Goal: Task Accomplishment & Management: Manage account settings

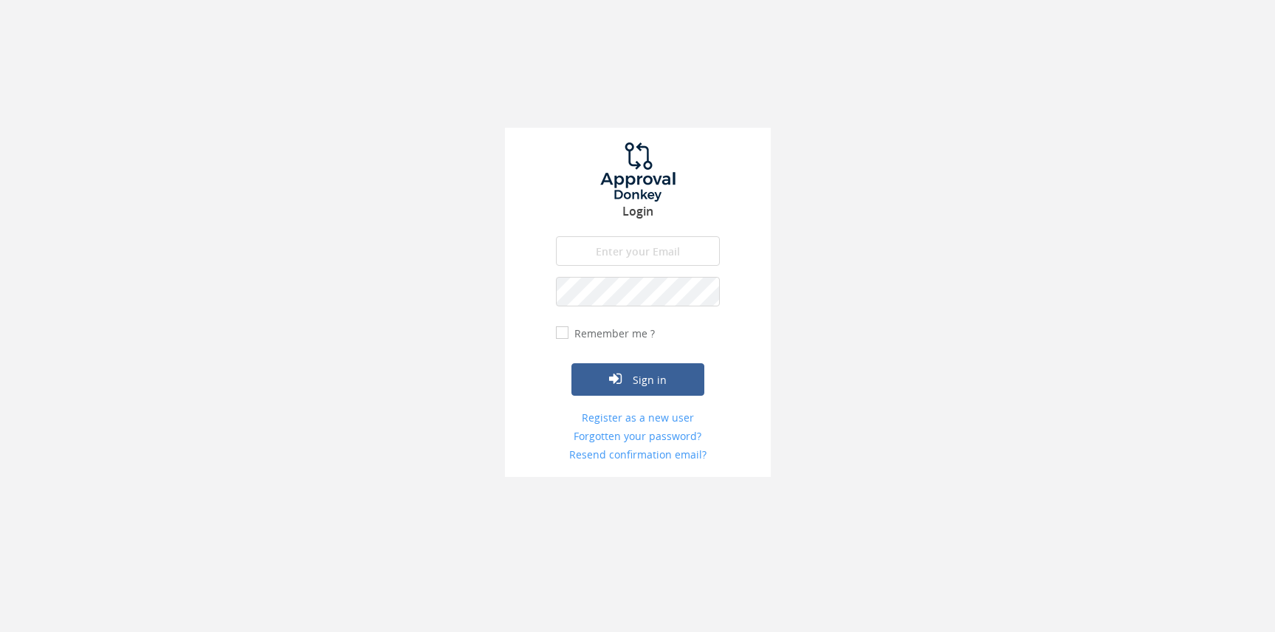
click at [630, 254] on input "email" at bounding box center [638, 251] width 164 height 30
type input "[PERSON_NAME][EMAIL_ADDRESS][PERSON_NAME][DOMAIN_NAME]"
click at [571, 363] on button "Sign in" at bounding box center [637, 379] width 133 height 32
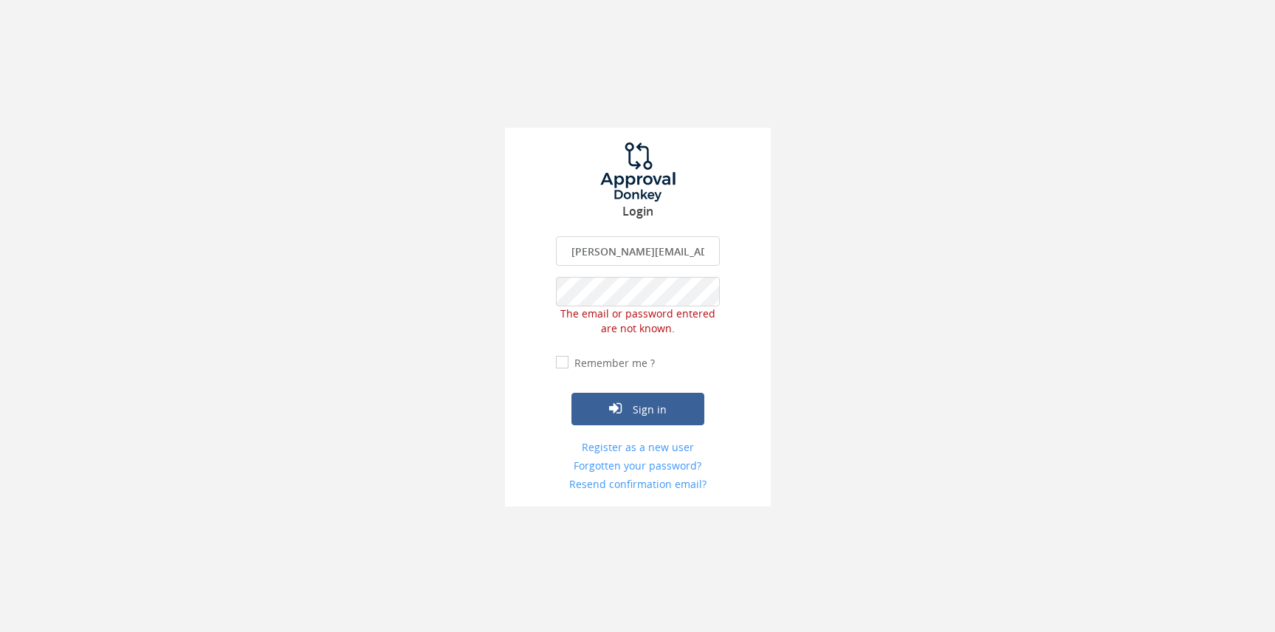
click at [456, 295] on div "Login [PERSON_NAME][EMAIL_ADDRESS][PERSON_NAME][DOMAIN_NAME] The email is requi…" at bounding box center [637, 253] width 1275 height 506
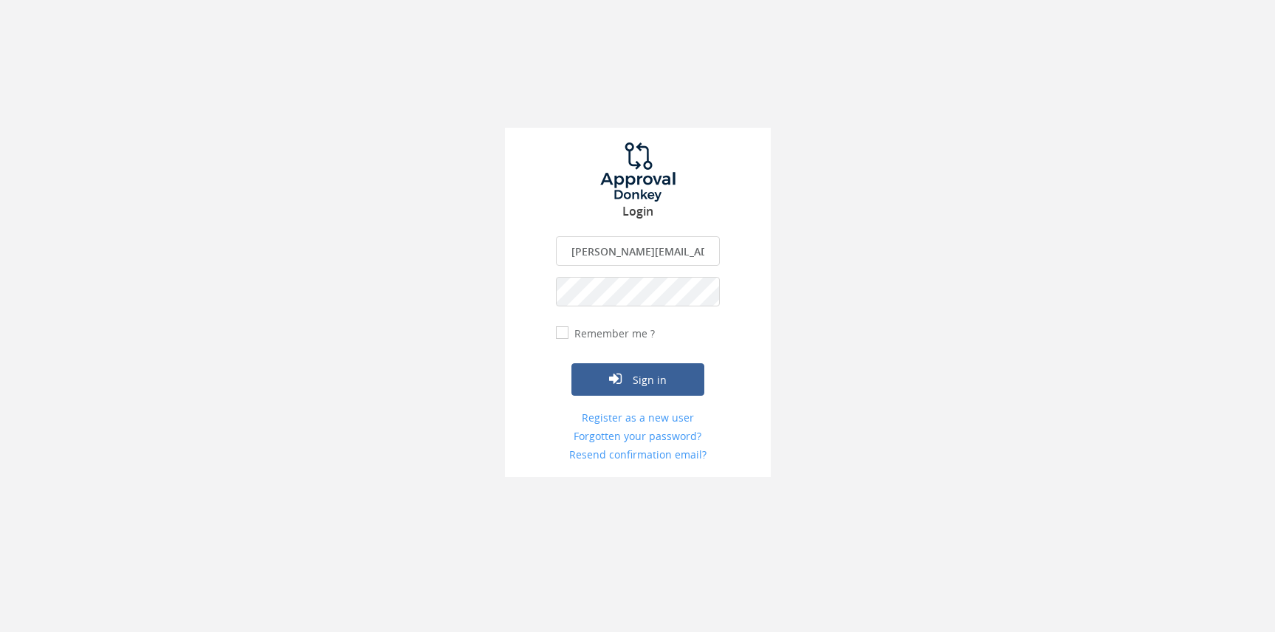
click at [571, 363] on button "Sign in" at bounding box center [637, 379] width 133 height 32
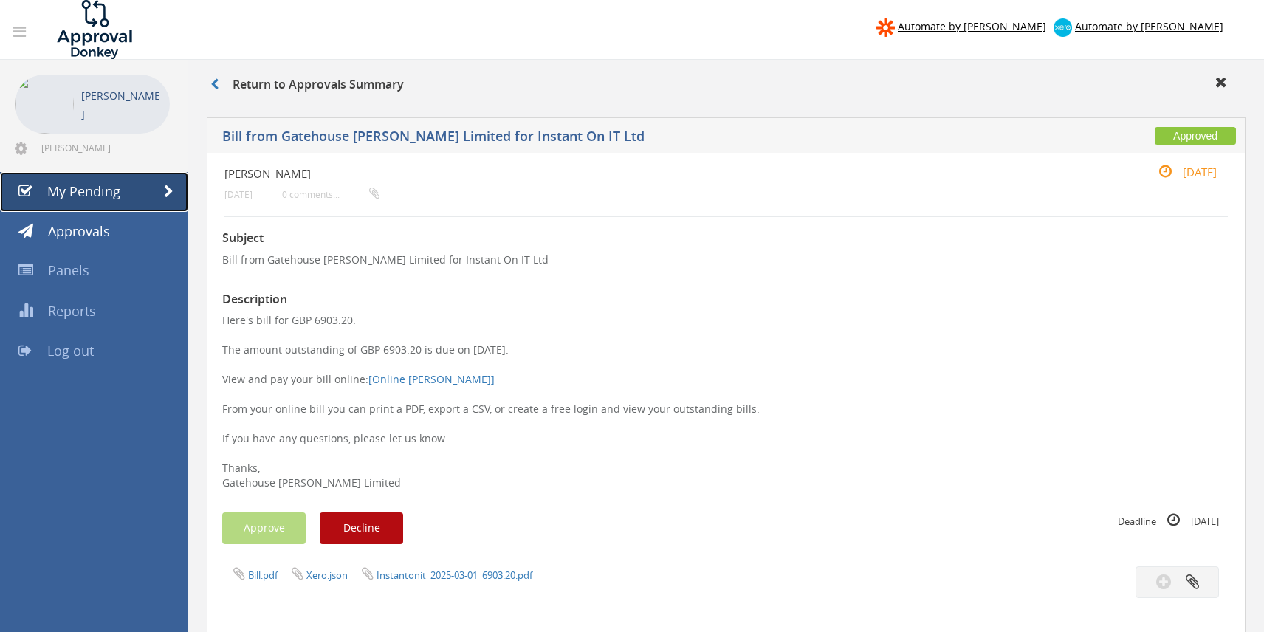
click at [103, 190] on span "My Pending" at bounding box center [83, 191] width 73 height 18
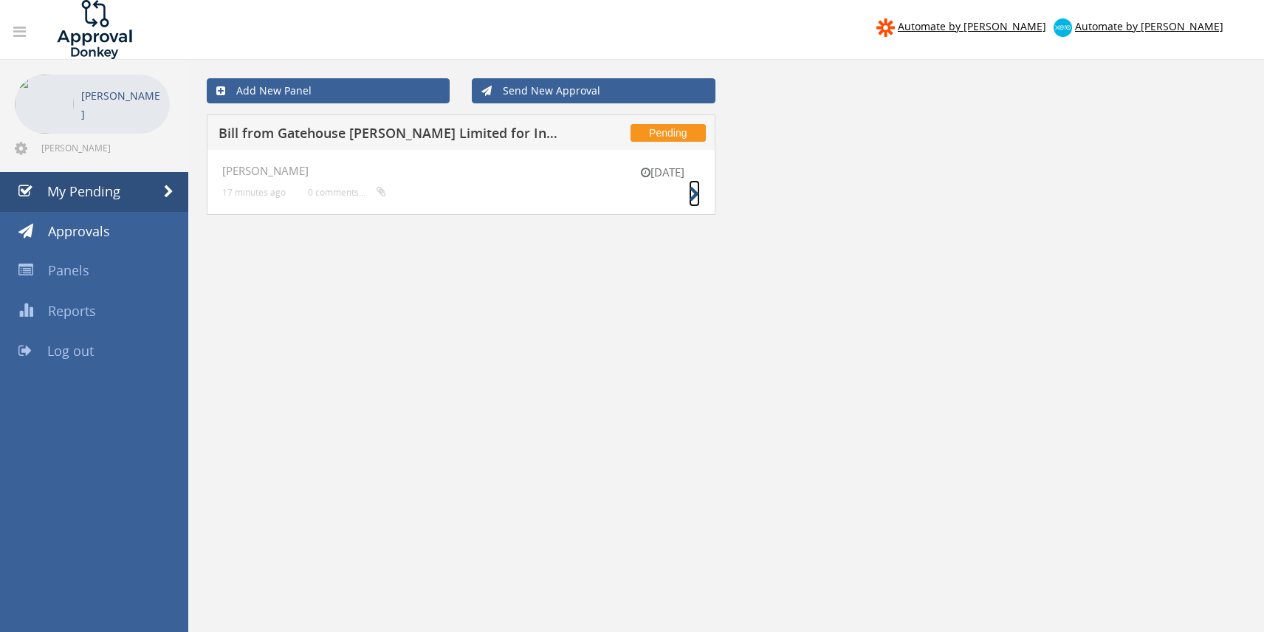
click at [695, 189] on icon at bounding box center [694, 195] width 11 height 16
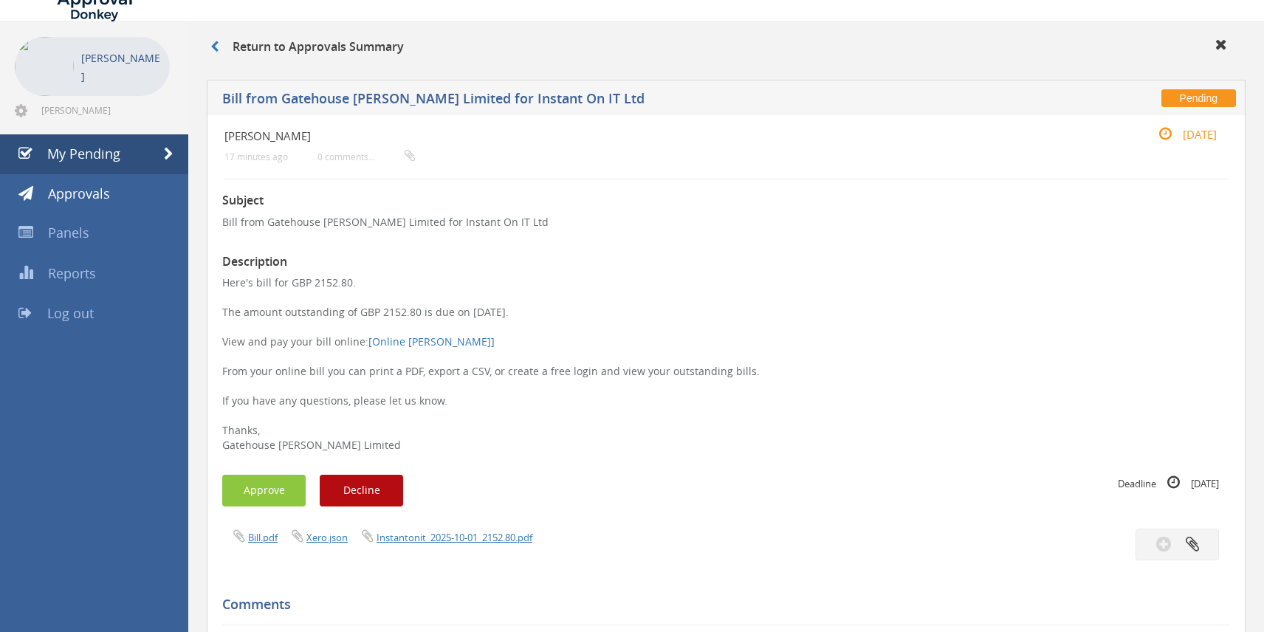
scroll to position [74, 0]
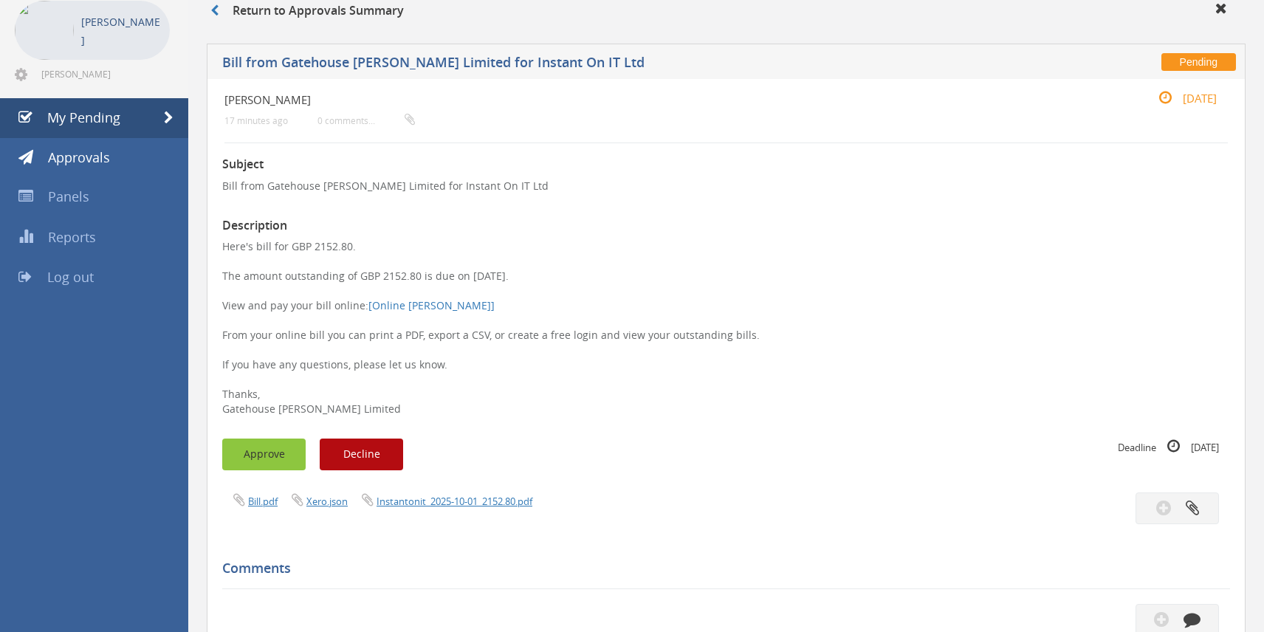
click at [275, 448] on button "Approve" at bounding box center [263, 454] width 83 height 32
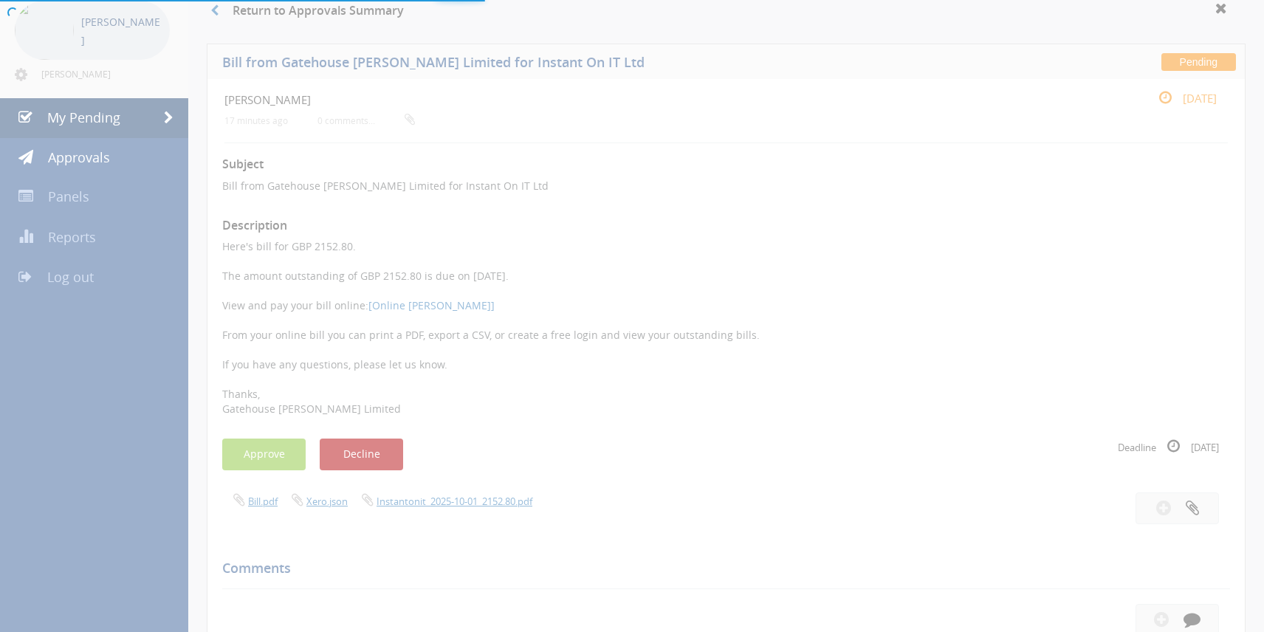
scroll to position [60, 0]
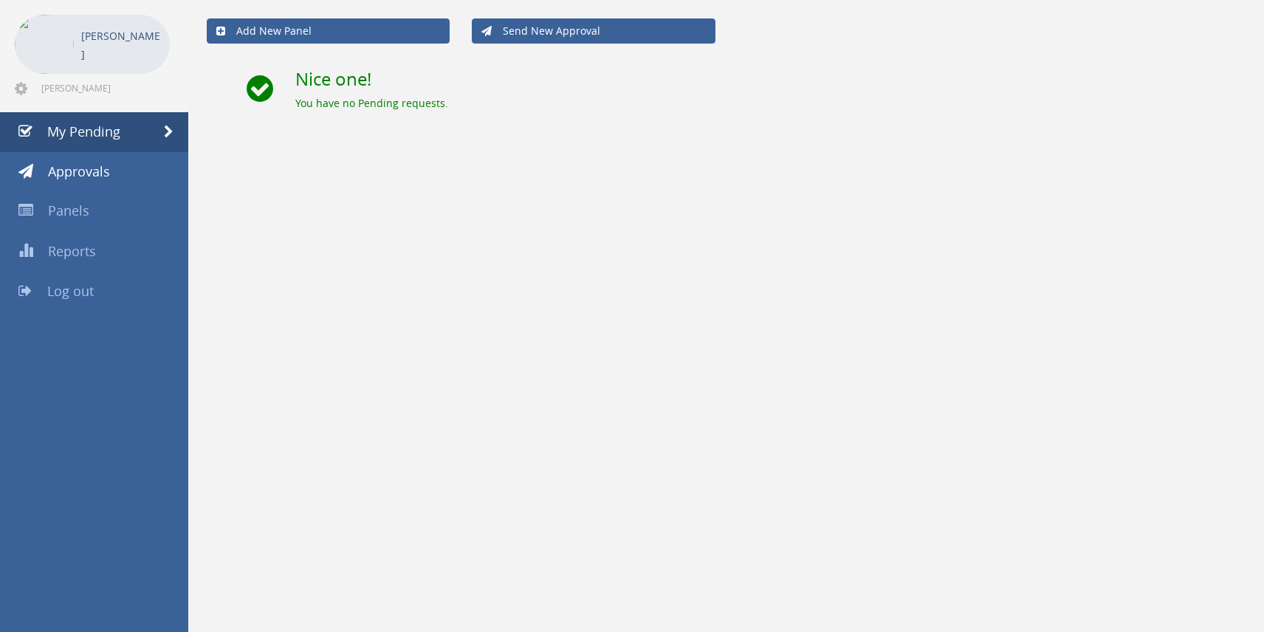
drag, startPoint x: 54, startPoint y: 414, endPoint x: 66, endPoint y: 401, distance: 18.3
click at [54, 414] on div "Automate by [PERSON_NAME] Automate by [PERSON_NAME] [PERSON_NAME] [PERSON_NAME]…" at bounding box center [632, 286] width 1264 height 692
